Goal: Find specific fact: Find specific fact

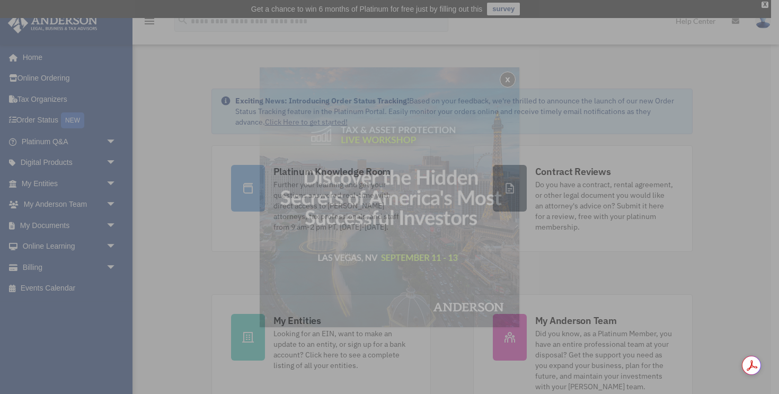
click at [106, 184] on div "x" at bounding box center [389, 197] width 779 height 394
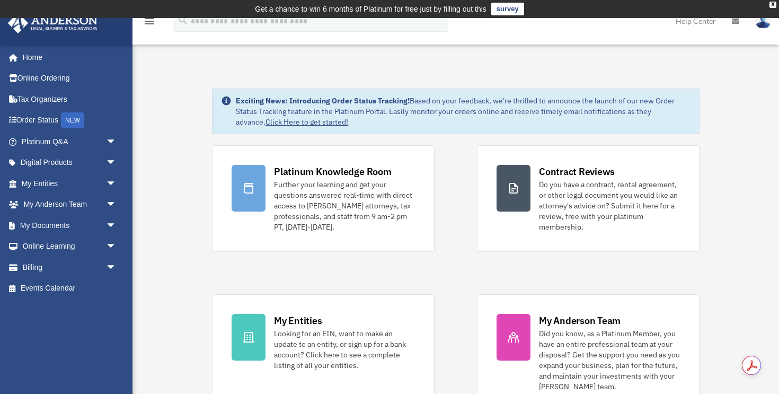
click at [106, 184] on span "arrow_drop_down" at bounding box center [116, 184] width 21 height 22
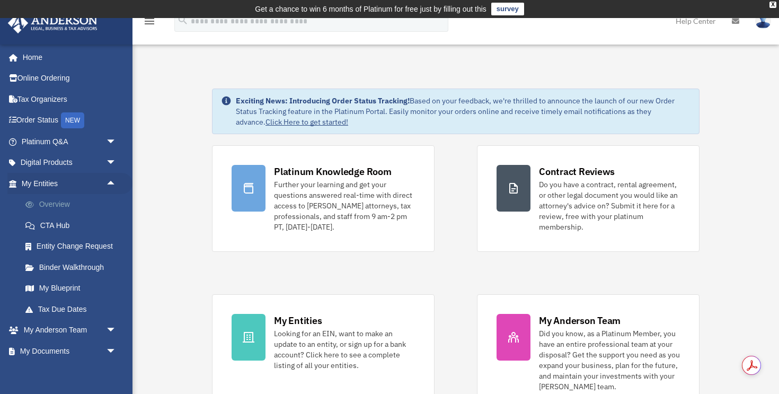
click at [67, 203] on link "Overview" at bounding box center [74, 204] width 118 height 21
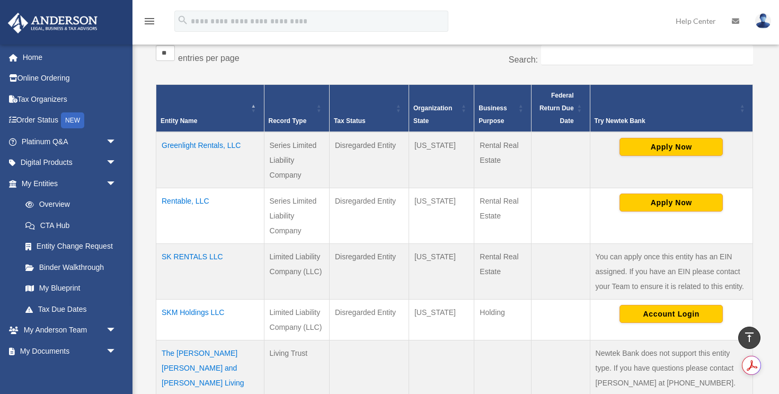
scroll to position [188, 0]
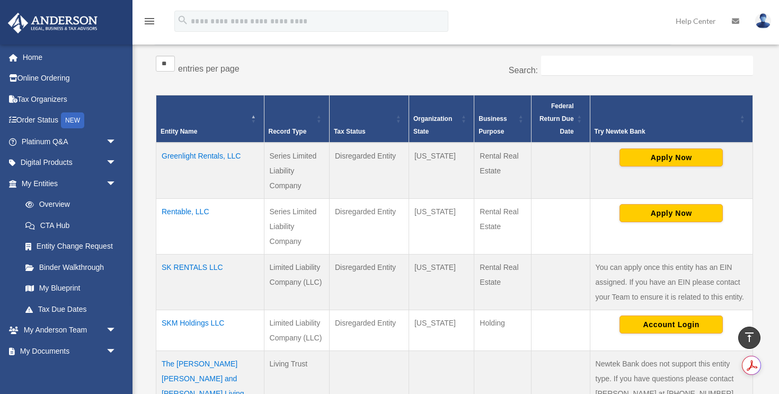
click at [209, 156] on td "Greenlight Rentals, LLC" at bounding box center [210, 171] width 108 height 56
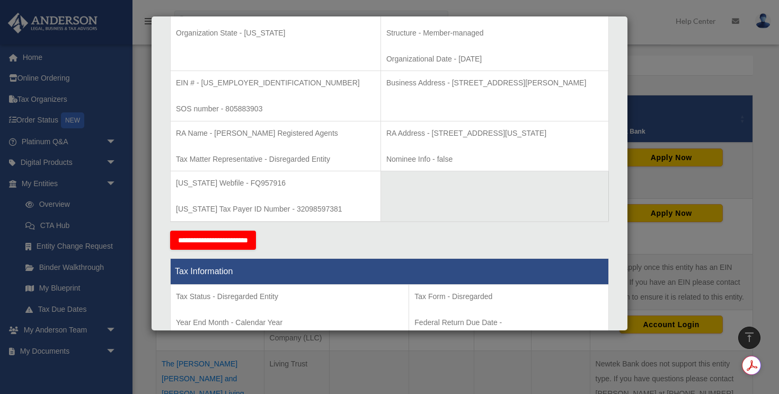
scroll to position [252, 0]
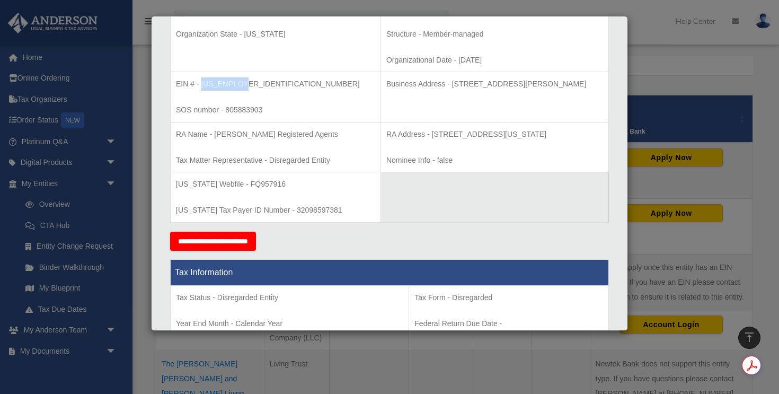
drag, startPoint x: 242, startPoint y: 82, endPoint x: 201, endPoint y: 85, distance: 40.9
click at [201, 85] on p "EIN # - [US_EMPLOYER_IDENTIFICATION_NUMBER]" at bounding box center [275, 83] width 199 height 13
copy p "[US_EMPLOYER_IDENTIFICATION_NUMBER]"
